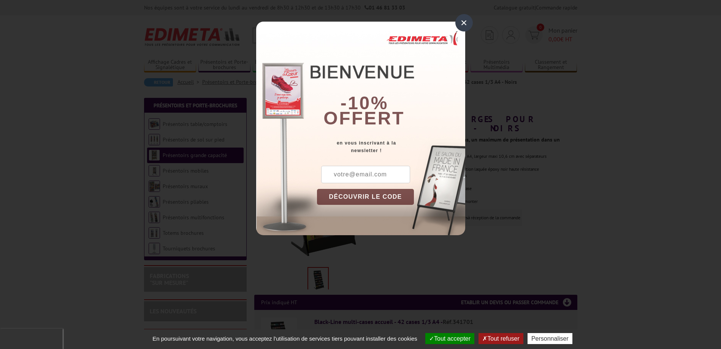
click at [465, 17] on div "×" at bounding box center [463, 22] width 17 height 17
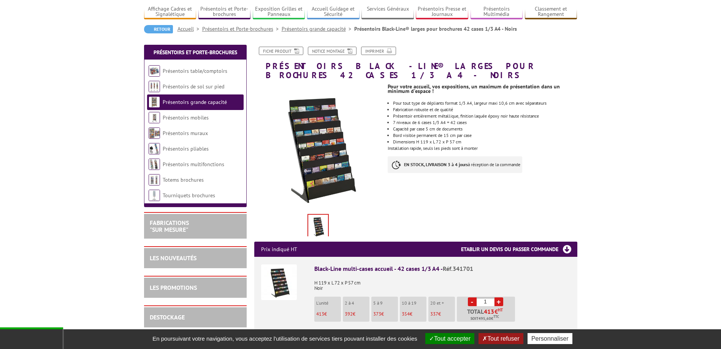
scroll to position [38, 0]
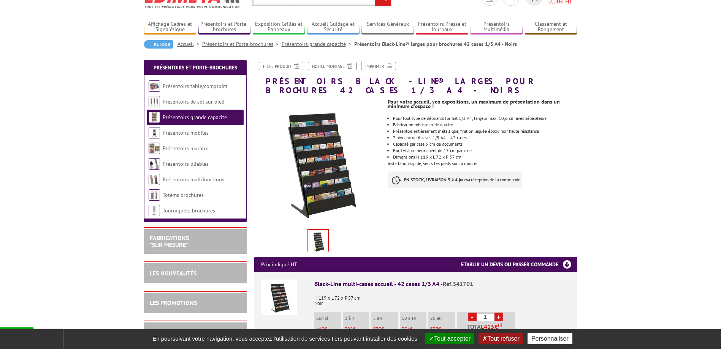
click at [217, 119] on link "Présentoirs grande capacité" at bounding box center [195, 117] width 64 height 7
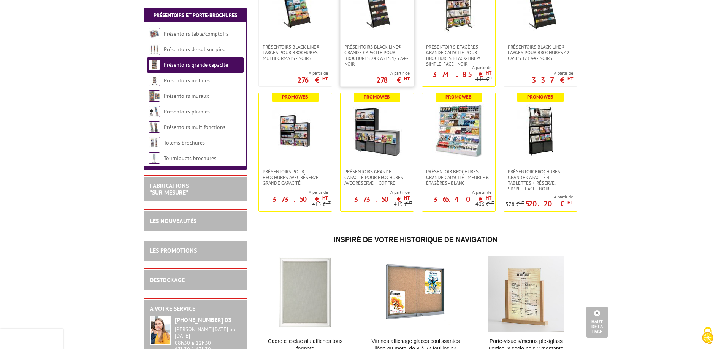
scroll to position [228, 0]
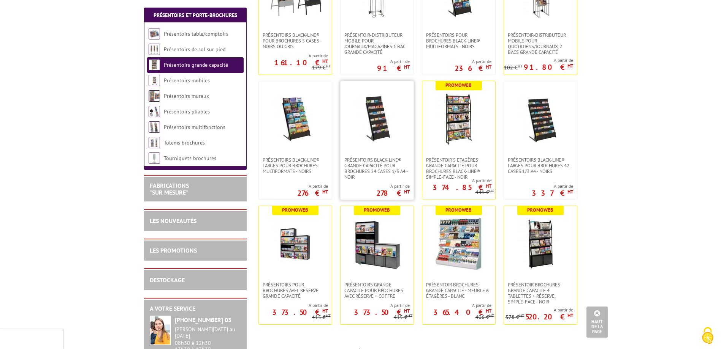
click at [379, 125] on img at bounding box center [376, 119] width 53 height 53
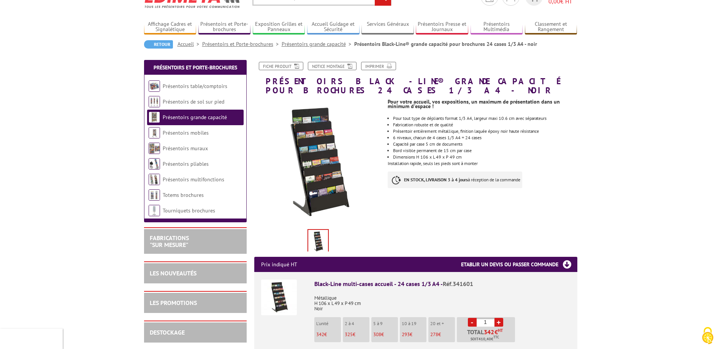
scroll to position [76, 0]
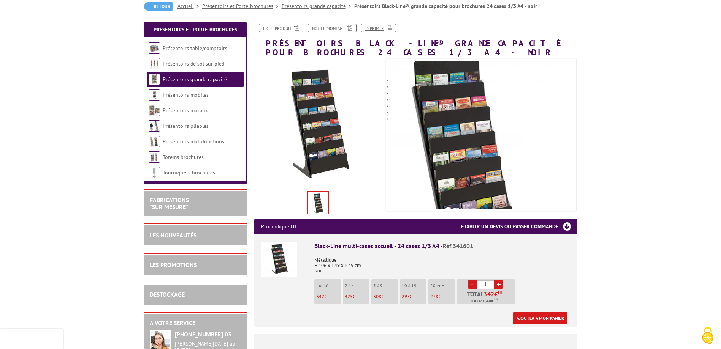
click at [380, 26] on link "Imprimer" at bounding box center [378, 28] width 35 height 8
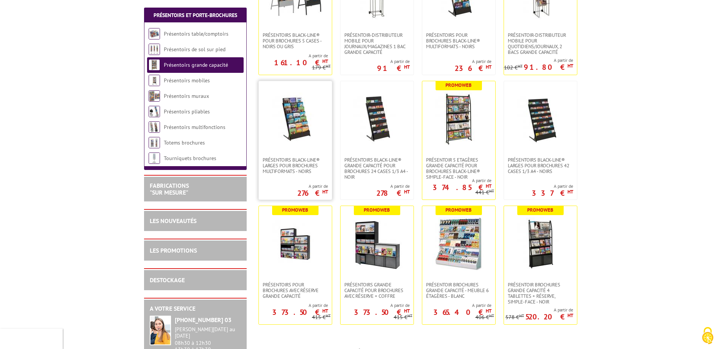
click at [294, 127] on img at bounding box center [295, 119] width 53 height 53
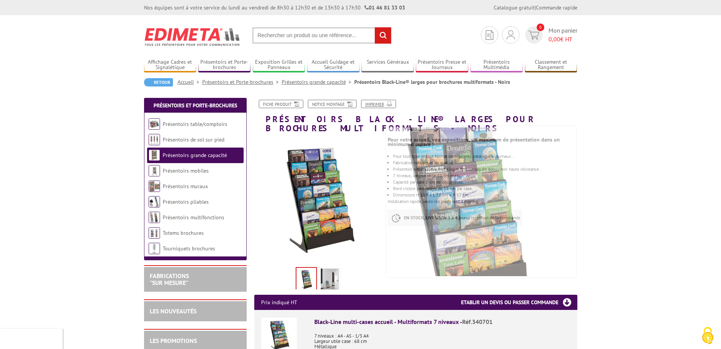
click at [381, 103] on link "Imprimer" at bounding box center [378, 104] width 35 height 8
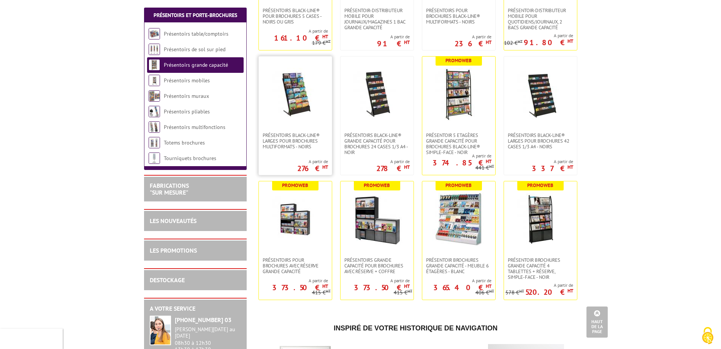
scroll to position [266, 0]
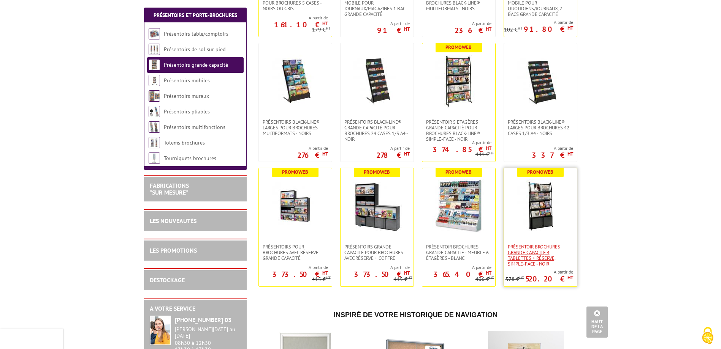
click at [554, 244] on span "Présentoir brochures Grande capacité 4 tablettes + réserve, simple-face - Noir" at bounding box center [539, 255] width 65 height 23
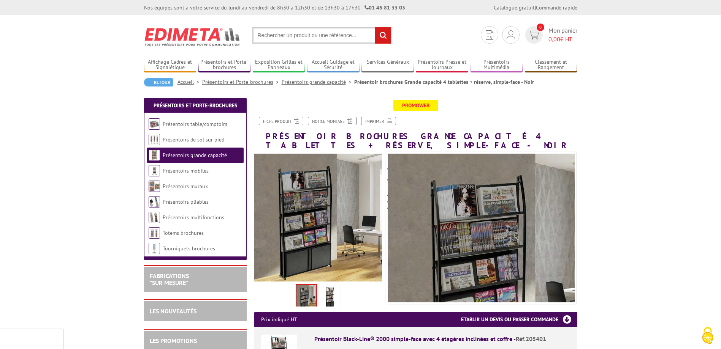
click at [300, 196] on img at bounding box center [318, 218] width 128 height 128
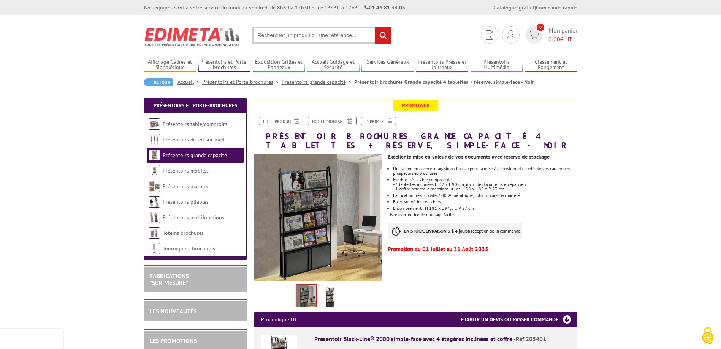
click at [300, 196] on img at bounding box center [318, 218] width 128 height 128
click at [315, 178] on img at bounding box center [318, 218] width 128 height 128
click at [296, 232] on img at bounding box center [318, 218] width 128 height 128
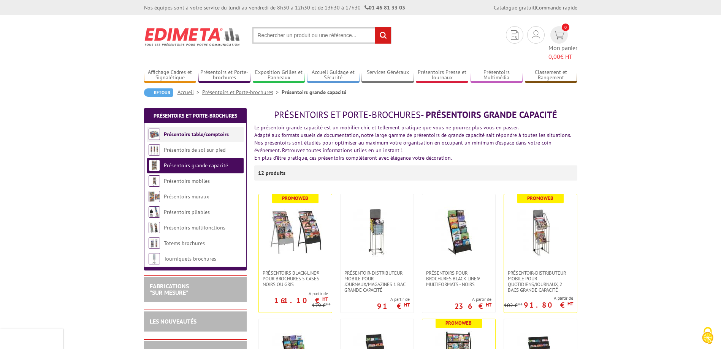
click at [203, 127] on li "Présentoirs table/comptoirs" at bounding box center [195, 135] width 96 height 16
click at [202, 131] on link "Présentoirs table/comptoirs" at bounding box center [196, 134] width 65 height 7
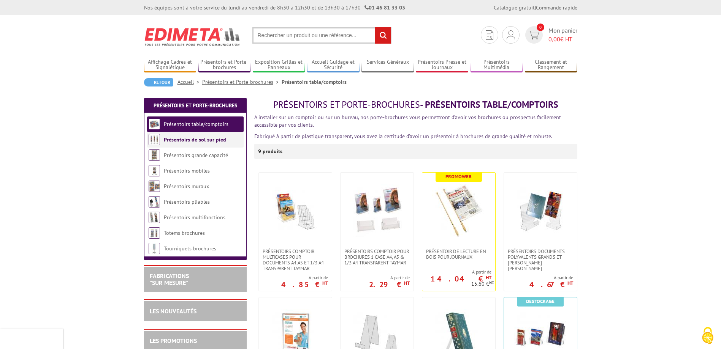
click at [216, 141] on link "Présentoirs de sol sur pied" at bounding box center [195, 139] width 62 height 7
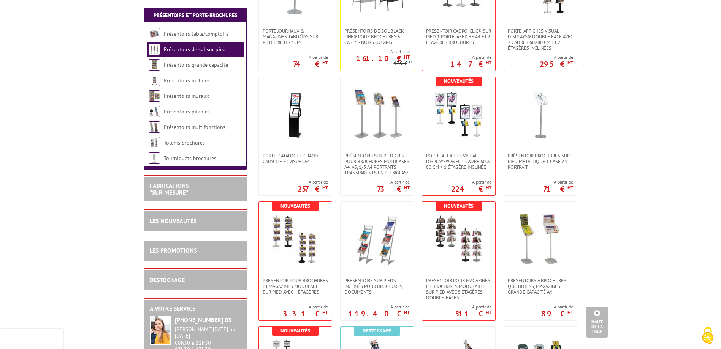
scroll to position [304, 0]
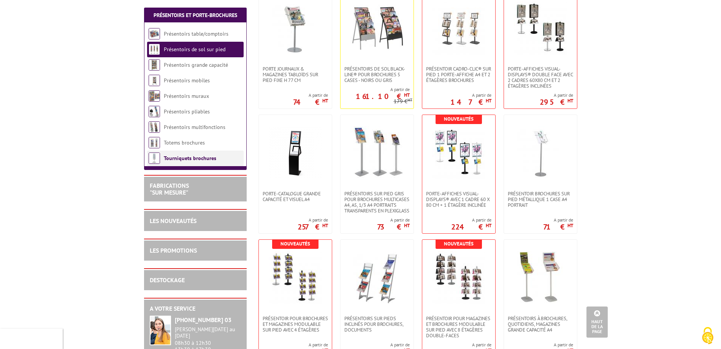
click at [189, 160] on link "Tourniquets brochures" at bounding box center [190, 158] width 52 height 7
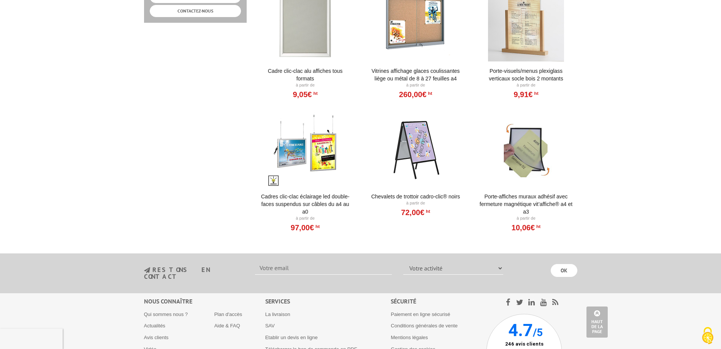
scroll to position [494, 0]
